Goal: Task Accomplishment & Management: Complete application form

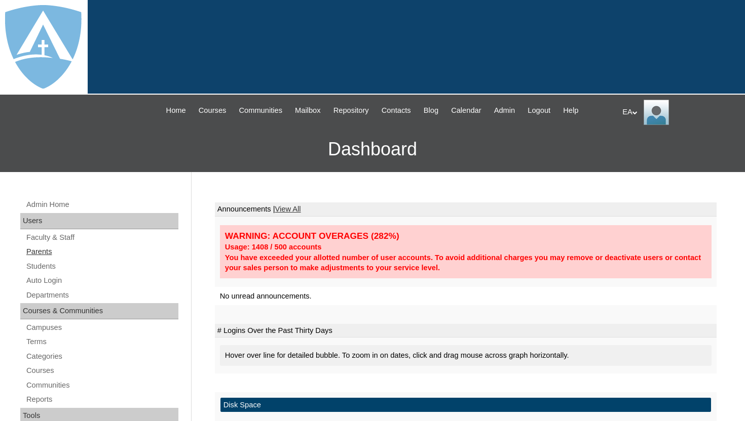
click at [57, 250] on link "Parents" at bounding box center [101, 252] width 153 height 13
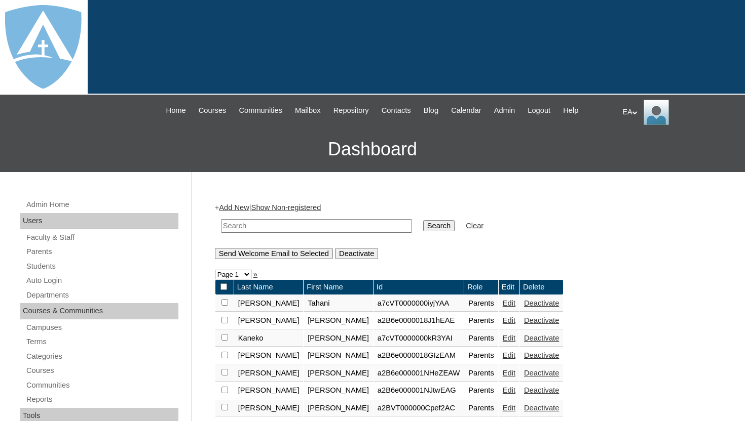
click at [249, 226] on input "text" at bounding box center [316, 226] width 191 height 14
type input "Rifle"
click at [431, 227] on input "Search" at bounding box center [438, 225] width 31 height 11
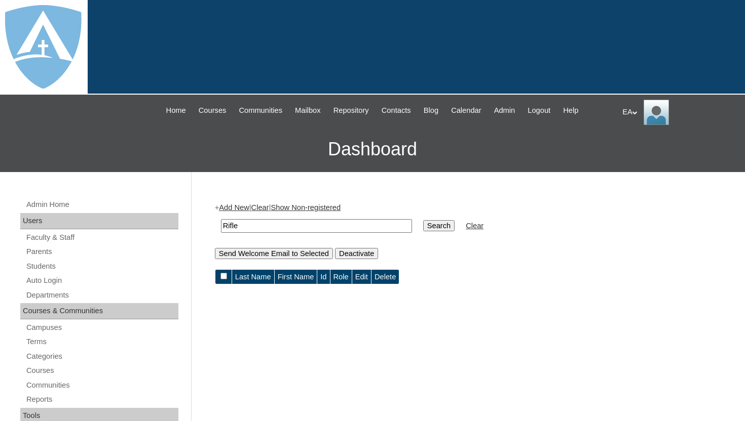
click at [240, 207] on link "Add New" at bounding box center [234, 208] width 30 height 8
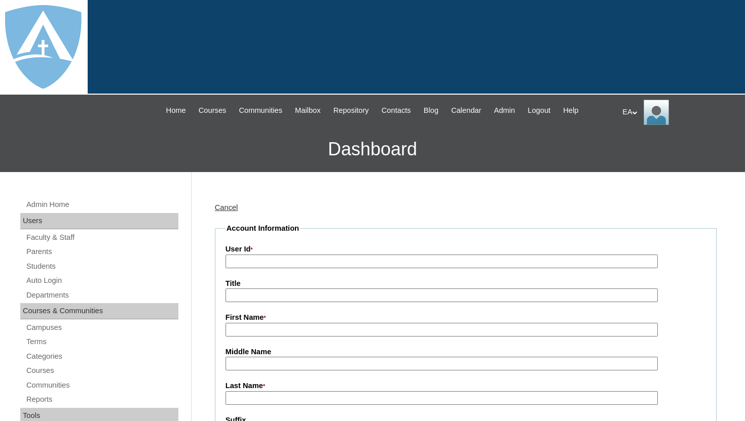
type input "HomeschoolAdmin"
click at [301, 260] on input "User Id *" at bounding box center [441, 262] width 432 height 14
paste input "WcWZXaz3rFnyqr."
type input "WcWZXaz3rFnyqr."
click at [285, 296] on input "Title" at bounding box center [441, 296] width 432 height 14
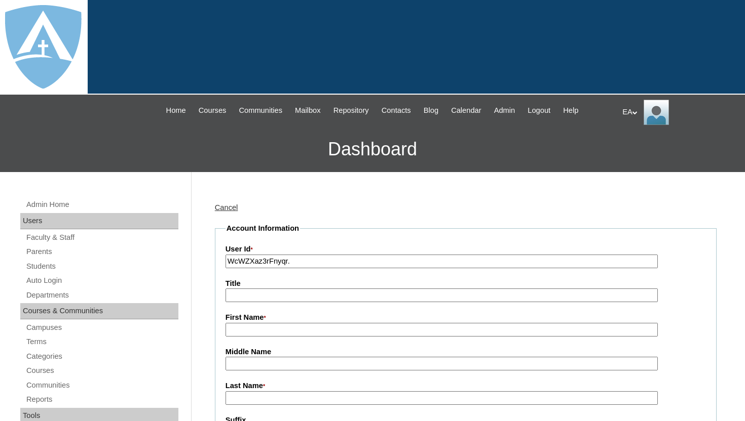
click at [260, 329] on input "First Name *" at bounding box center [441, 330] width 432 height 14
paste input "Robert Justin Riffle Sr."
drag, startPoint x: 255, startPoint y: 331, endPoint x: 312, endPoint y: 334, distance: 56.8
click at [312, 334] on input "Robert Justin Riffle Sr." at bounding box center [441, 330] width 432 height 14
type input "[PERSON_NAME]"
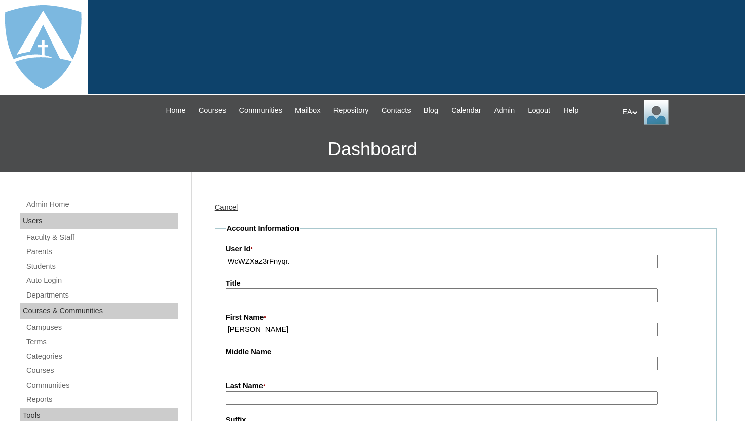
click at [262, 397] on input "Last Name *" at bounding box center [441, 399] width 432 height 14
paste input "Justin Riffle Sr."
click at [251, 399] on input "Justin Riffle Sr." at bounding box center [441, 399] width 432 height 14
type input "[PERSON_NAME] Sr."
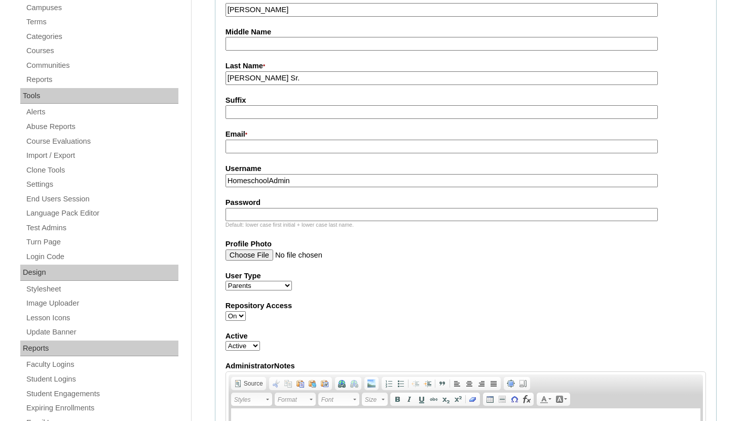
scroll to position [324, 0]
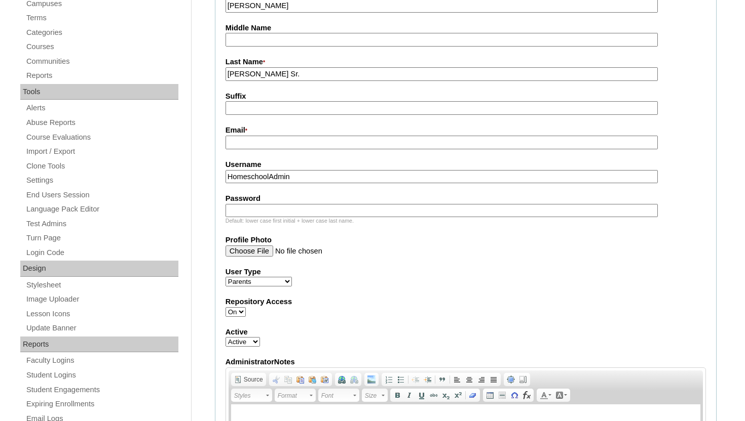
click at [280, 142] on input "Email *" at bounding box center [441, 143] width 432 height 14
paste input "appaangler@gmail.com"
type input "appaangler@gmail.com"
drag, startPoint x: 304, startPoint y: 177, endPoint x: 219, endPoint y: 176, distance: 85.1
click at [219, 176] on fieldset "Account Information User Id * WcWZXaz3rFnyqr. Title First Name * Robert Middle …" at bounding box center [465, 221] width 501 height 644
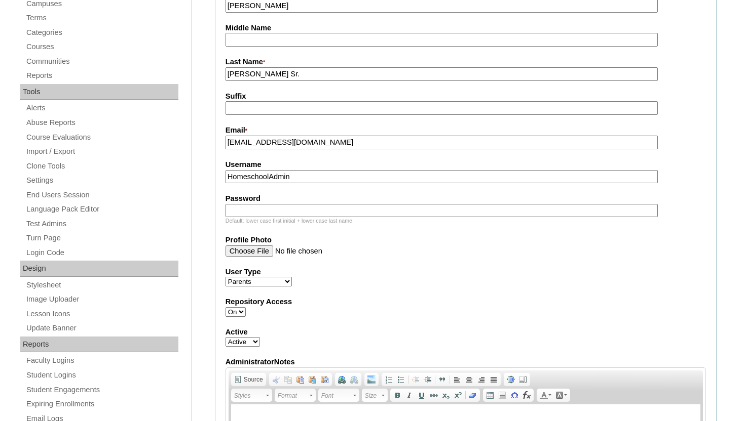
paste input "appaangler@gmail.com"
type input "appaangler@gmail.com"
click at [248, 211] on input "Password" at bounding box center [441, 211] width 432 height 14
paste input "appaangler@gmail.com"
type input "appaangler@gmail.com"
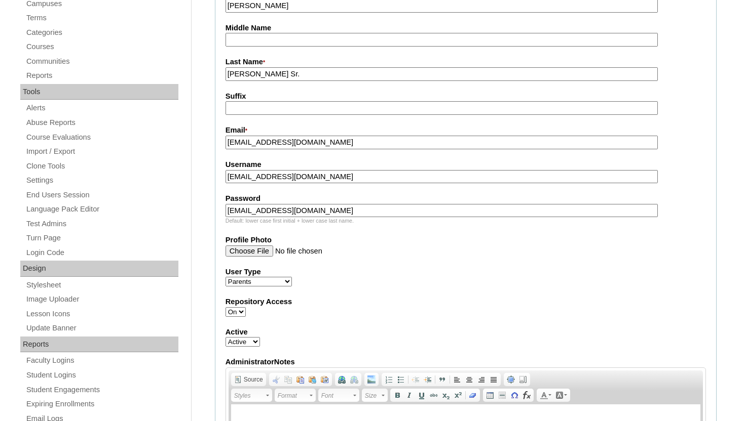
click at [509, 280] on div "User Type Faculty Staff Student Parents School Facilitators" at bounding box center [465, 277] width 480 height 20
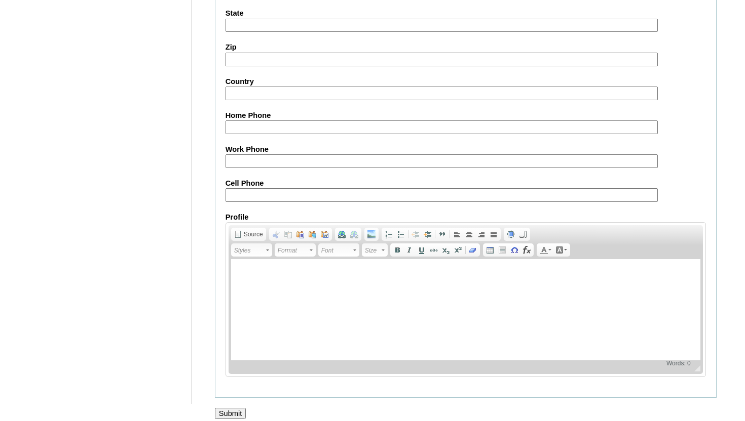
scroll to position [1002, 0]
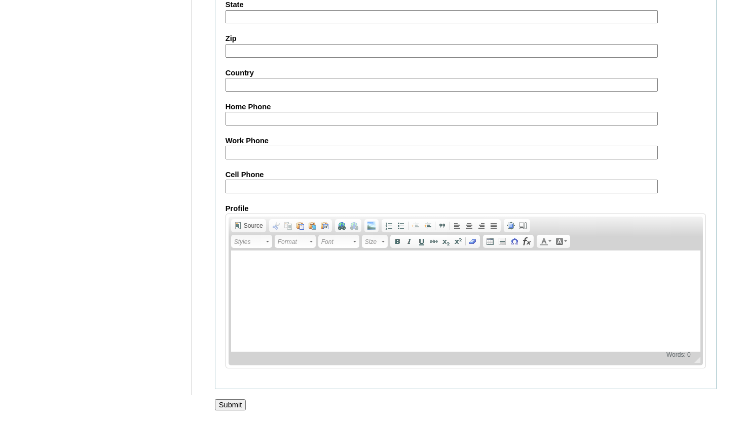
click at [223, 407] on input "Submit" at bounding box center [230, 405] width 31 height 11
click at [226, 403] on input "Submit" at bounding box center [230, 405] width 31 height 11
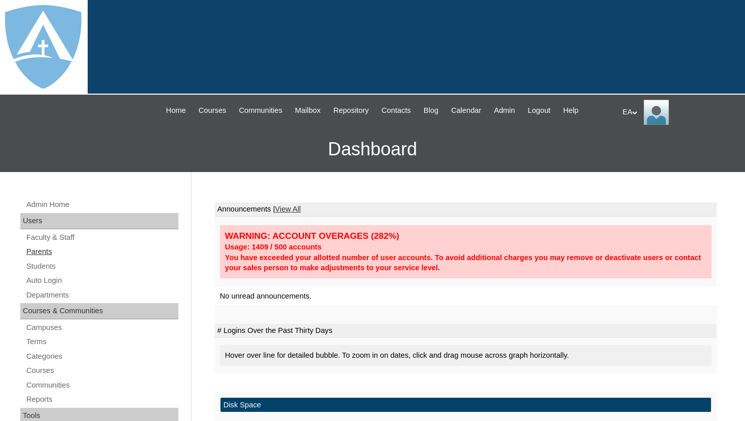
click at [46, 250] on link "Parents" at bounding box center [101, 252] width 153 height 13
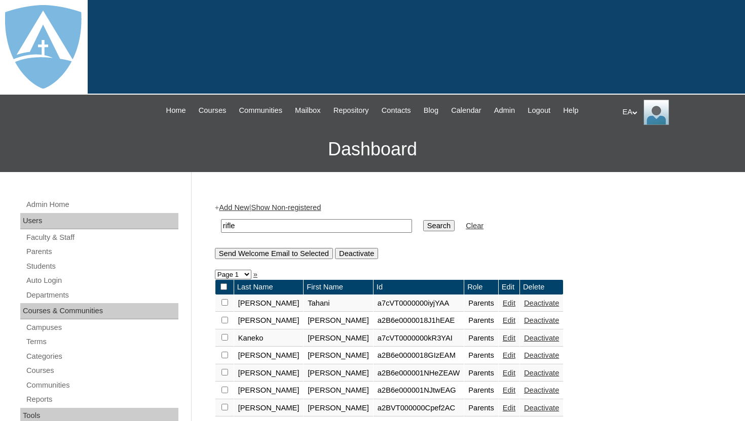
type input "rifle"
click at [423, 220] on input "Search" at bounding box center [438, 225] width 31 height 11
click at [440, 226] on input "Search" at bounding box center [438, 225] width 31 height 11
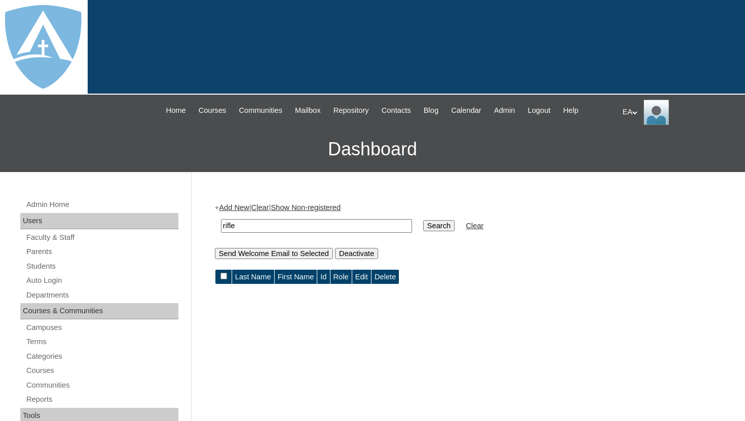
click at [241, 206] on link "Add New" at bounding box center [234, 208] width 30 height 8
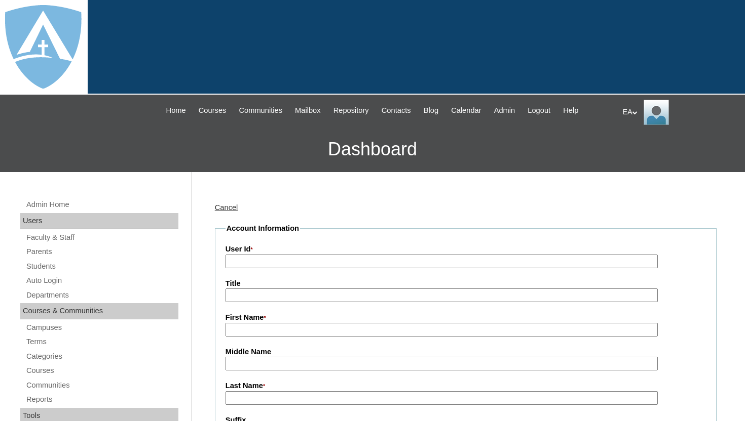
click at [253, 263] on input "User Id *" at bounding box center [441, 262] width 432 height 14
click at [311, 260] on input "User Id *" at bounding box center [441, 262] width 432 height 14
paste input "WcWZXaz3rFnyqr."
type input "WcWZXaz3rFnyqr."
click at [287, 334] on input "First Name *" at bounding box center [441, 330] width 432 height 14
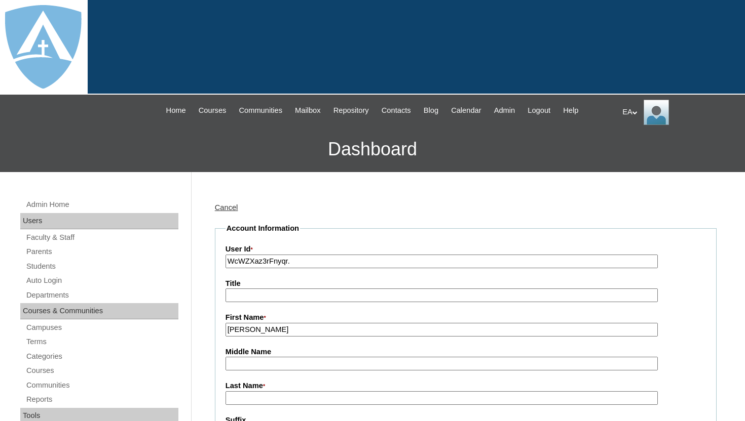
type input "[PERSON_NAME]"
click at [290, 401] on input "Last Name *" at bounding box center [441, 399] width 432 height 14
type input "Rifle Sr."
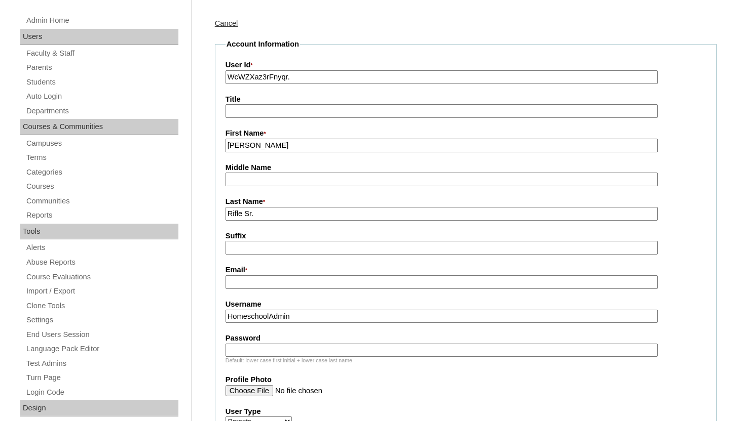
scroll to position [203, 0]
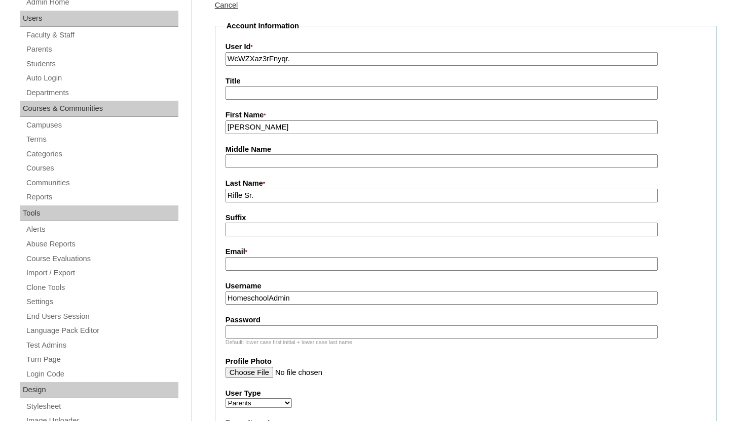
click at [417, 268] on input "Email *" at bounding box center [441, 264] width 432 height 14
paste input "appaangler@gmail.com"
type input "appaangler@gmail.com"
drag, startPoint x: 308, startPoint y: 302, endPoint x: 218, endPoint y: 297, distance: 90.8
click at [217, 297] on fieldset "Account Information User Id * WcWZXaz3rFnyqr. Title First Name * Robert Middle …" at bounding box center [465, 343] width 501 height 644
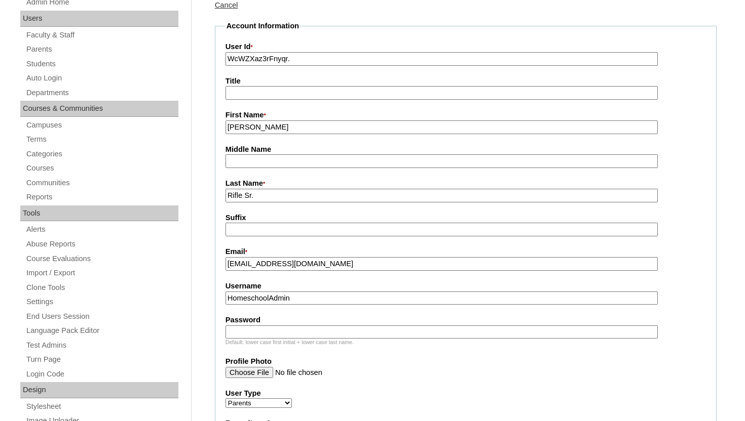
paste input "appaangler@gmail.com"
type input "appaangler@gmail.com"
click at [249, 331] on input "Password" at bounding box center [441, 333] width 432 height 14
paste input "appaangler@gmail.com"
type input "appaangler@gmail.com"
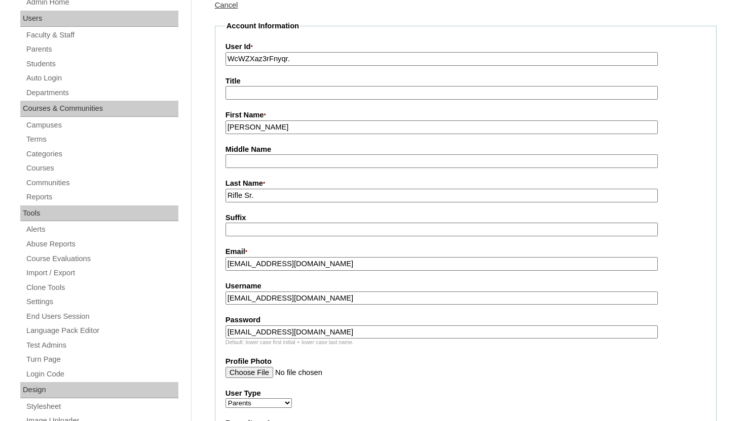
click at [364, 370] on input "Profile Photo" at bounding box center [441, 372] width 432 height 11
click at [454, 366] on label "Profile Photo" at bounding box center [465, 362] width 480 height 11
click at [454, 367] on input "Profile Photo" at bounding box center [441, 372] width 432 height 11
click at [452, 361] on label "Profile Photo" at bounding box center [465, 362] width 480 height 11
click at [452, 367] on input "Profile Photo" at bounding box center [441, 372] width 432 height 11
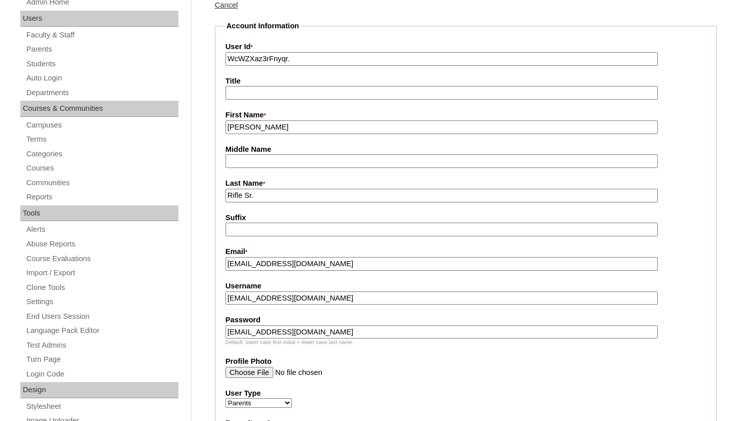
click at [478, 375] on input "Profile Photo" at bounding box center [441, 372] width 432 height 11
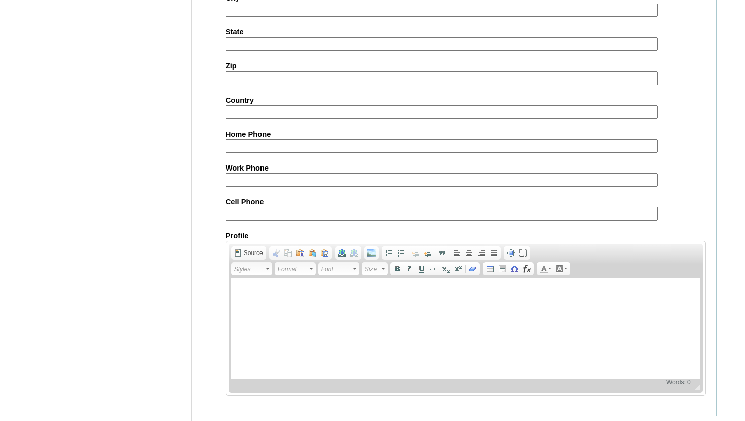
scroll to position [1002, 0]
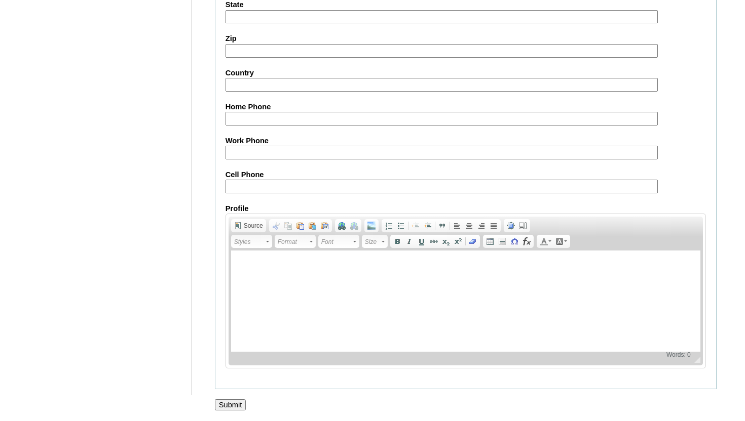
click at [229, 405] on input "Submit" at bounding box center [230, 405] width 31 height 11
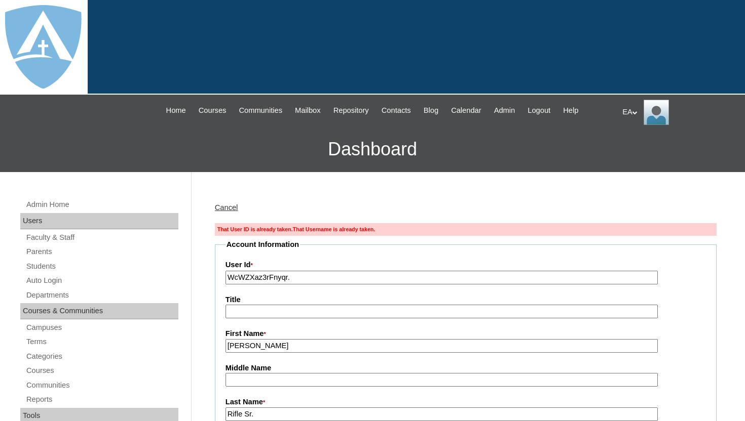
drag, startPoint x: 305, startPoint y: 277, endPoint x: 199, endPoint y: 275, distance: 105.9
click at [228, 211] on link "Cancel" at bounding box center [226, 208] width 23 height 8
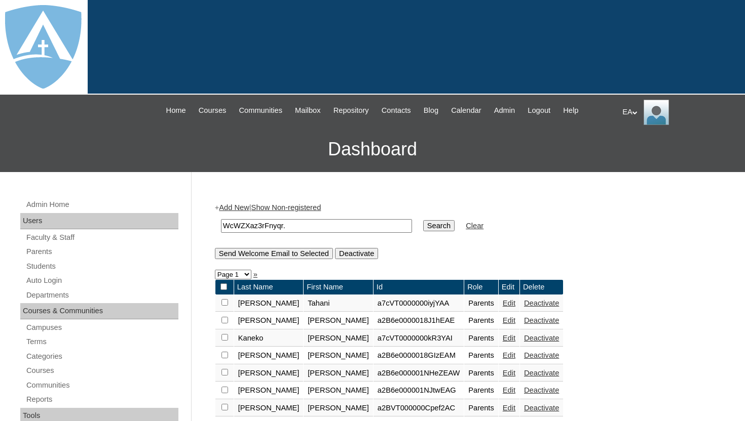
type input "WcWZXaz3rFnyqr."
click at [423, 226] on input "Search" at bounding box center [438, 225] width 31 height 11
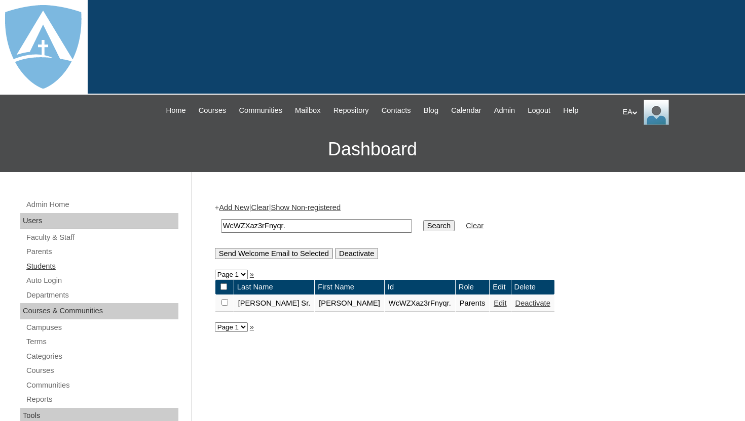
click at [54, 268] on link "Students" at bounding box center [101, 266] width 153 height 13
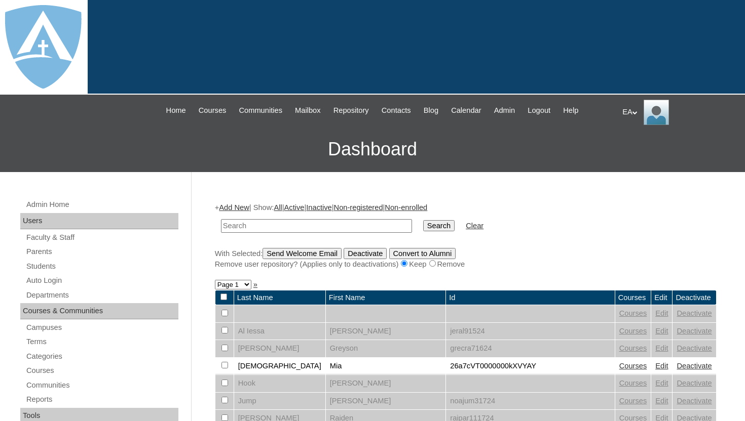
click at [256, 226] on input "text" at bounding box center [316, 226] width 191 height 14
click at [249, 208] on link "Add New" at bounding box center [234, 208] width 30 height 8
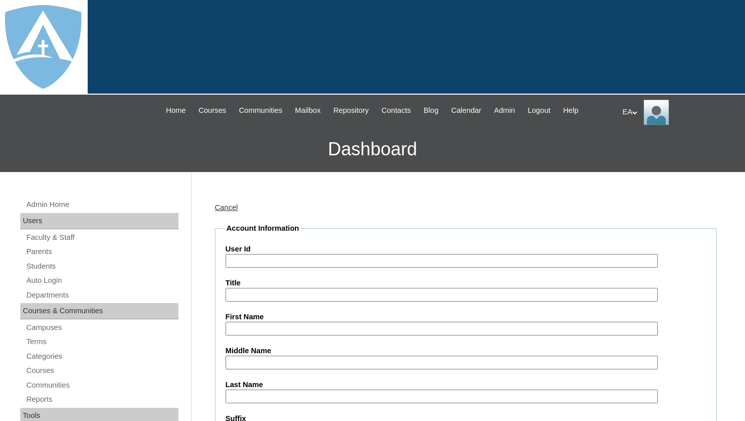
paste input "WcWZXaz3rFnyqr."
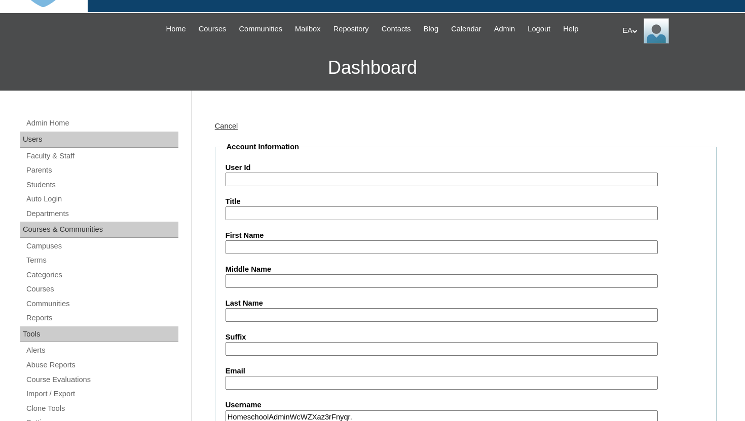
scroll to position [83, 0]
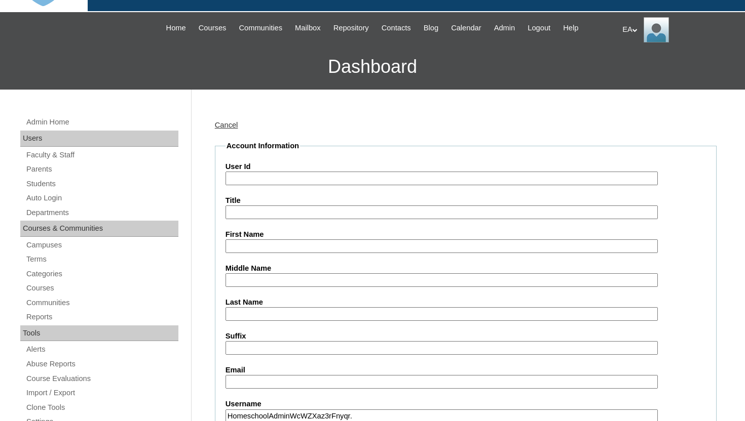
type input "HomeschoolAdminWcWZXaz3rFnyqr."
click at [265, 177] on input "User Id" at bounding box center [441, 179] width 432 height 14
paste input "WcWZXaz3rFnyqr."
click at [229, 180] on input "WcWZXaz3rFnyqr." at bounding box center [441, 179] width 432 height 14
click at [308, 180] on input "26WcWZXaz3rFnyqr." at bounding box center [441, 179] width 432 height 14
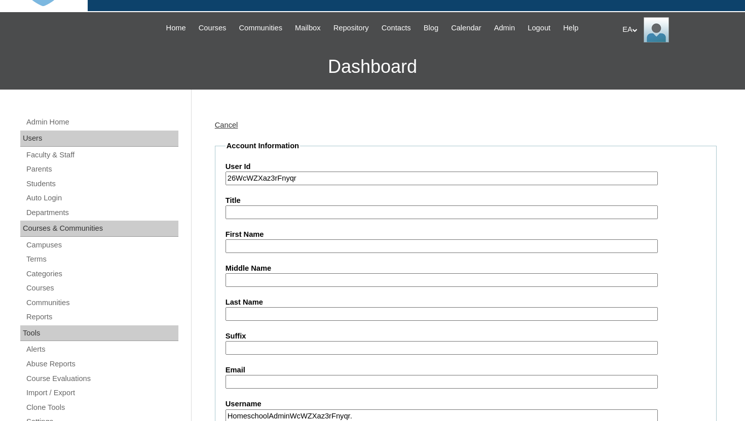
type input "26WcWZXaz3rFnyqr"
click at [286, 248] on input "First Name" at bounding box center [441, 247] width 432 height 14
type input "[PERSON_NAME]"
type input "Rifle"
paste input "[PERSON_NAME][EMAIL_ADDRESS][PERSON_NAME][DOMAIN_NAME]"
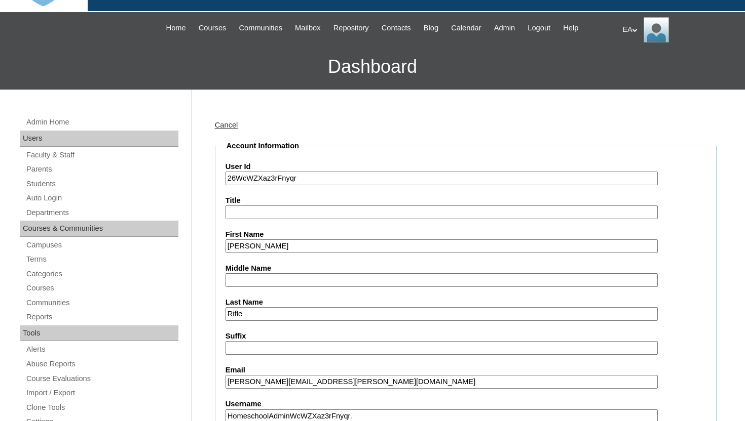
type input "[PERSON_NAME][EMAIL_ADDRESS][PERSON_NAME][DOMAIN_NAME]"
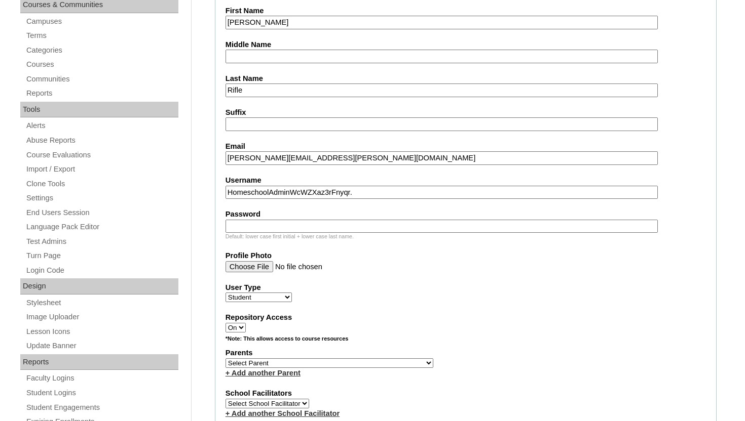
scroll to position [326, 0]
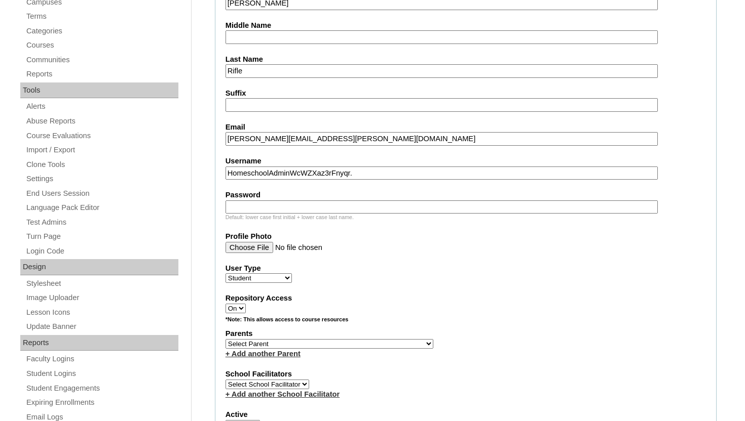
drag, startPoint x: 371, startPoint y: 171, endPoint x: 226, endPoint y: 169, distance: 145.4
click at [225, 169] on input "HomeschoolAdminWcWZXaz3rFnyqr." at bounding box center [441, 174] width 432 height 14
paste input "[PERSON_NAME][EMAIL_ADDRESS][PERSON_NAME][DOMAIN_NAME]"
type input "[PERSON_NAME][EMAIL_ADDRESS][PERSON_NAME][DOMAIN_NAME]"
click at [245, 205] on input "Password" at bounding box center [441, 208] width 432 height 14
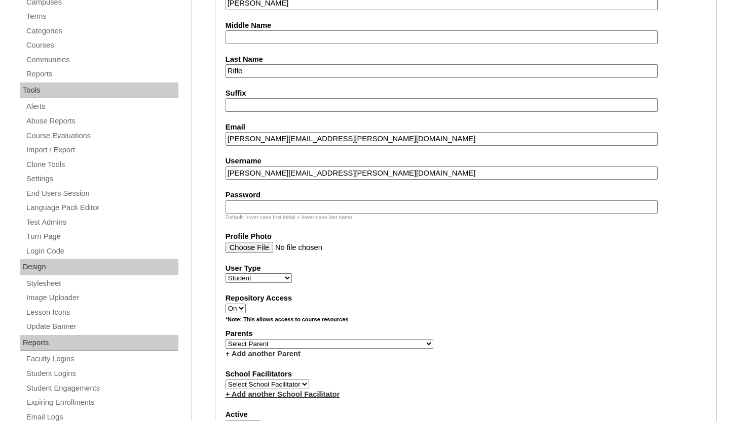
paste input "[PERSON_NAME][EMAIL_ADDRESS][PERSON_NAME][DOMAIN_NAME]"
type input "[PERSON_NAME][EMAIL_ADDRESS][PERSON_NAME][DOMAIN_NAME]"
click at [332, 277] on div "User Type Faculty Staff Student Parents School Facilitators" at bounding box center [465, 273] width 480 height 20
click at [327, 344] on select "Select [PERSON_NAME], [PERSON_NAME], [PERSON_NAME], [PERSON_NAME], [PERSON_NAME…" at bounding box center [329, 344] width 208 height 10
select select "101544"
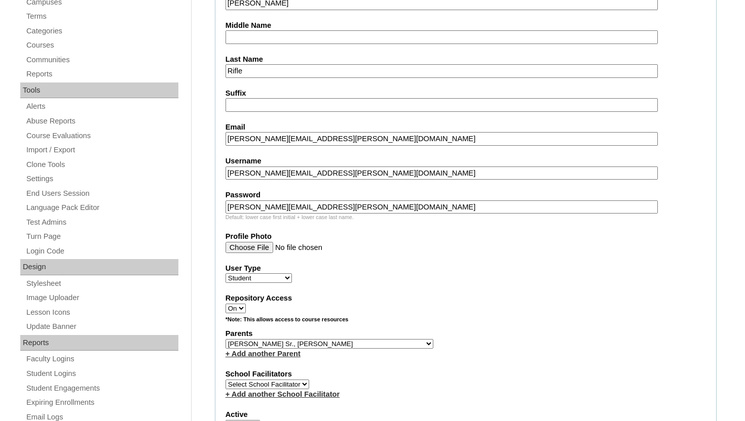
click at [225, 339] on select "Select [PERSON_NAME], [PERSON_NAME], [PERSON_NAME], [PERSON_NAME], [PERSON_NAME…" at bounding box center [329, 344] width 208 height 10
click at [398, 250] on input "Profile Photo" at bounding box center [441, 247] width 432 height 11
click at [503, 364] on fieldset "Account Information User Id 26WcWZXaz3rFnyqr Title First Name [PERSON_NAME] Mid…" at bounding box center [465, 307] width 501 height 819
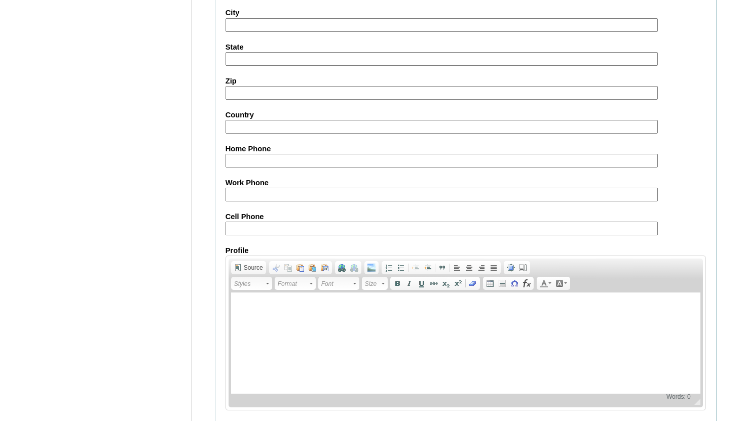
scroll to position [1176, 0]
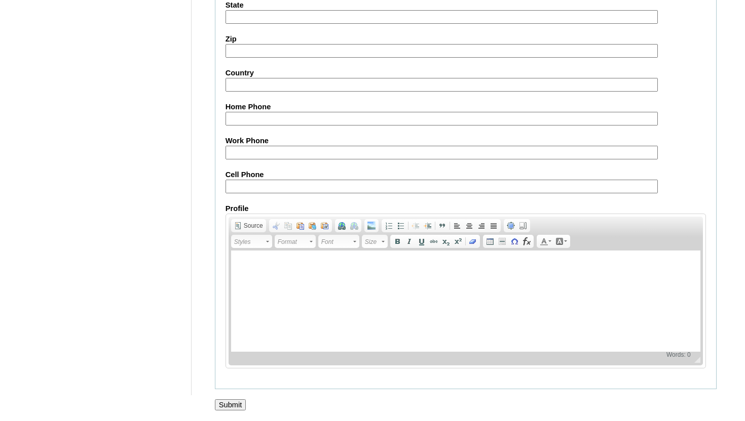
click at [226, 404] on input "Submit" at bounding box center [230, 405] width 31 height 11
